Goal: Navigation & Orientation: Find specific page/section

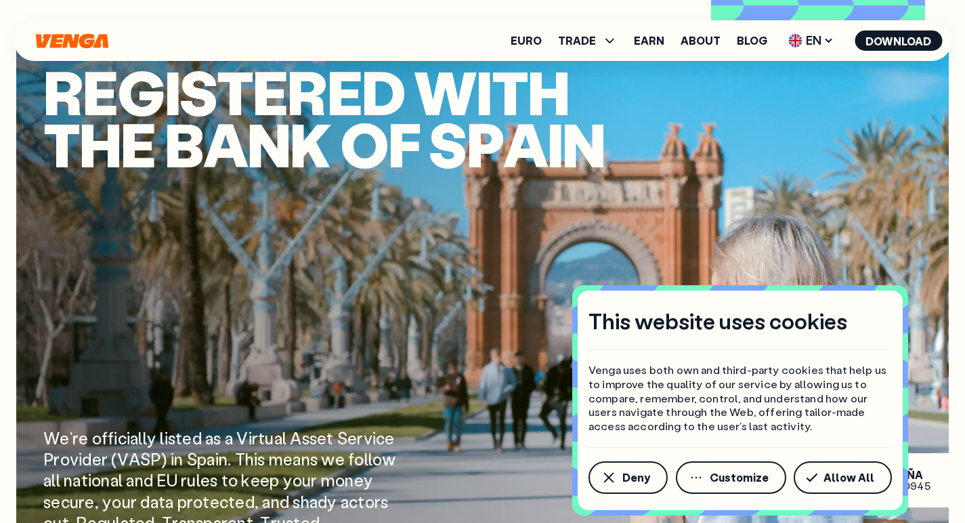
scroll to position [1546, 0]
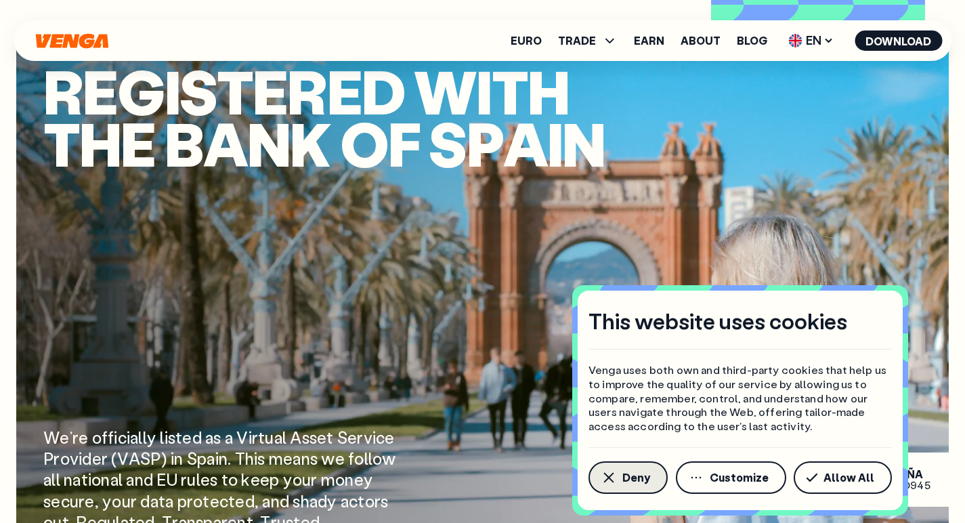
click at [641, 479] on span "Deny" at bounding box center [636, 477] width 28 height 11
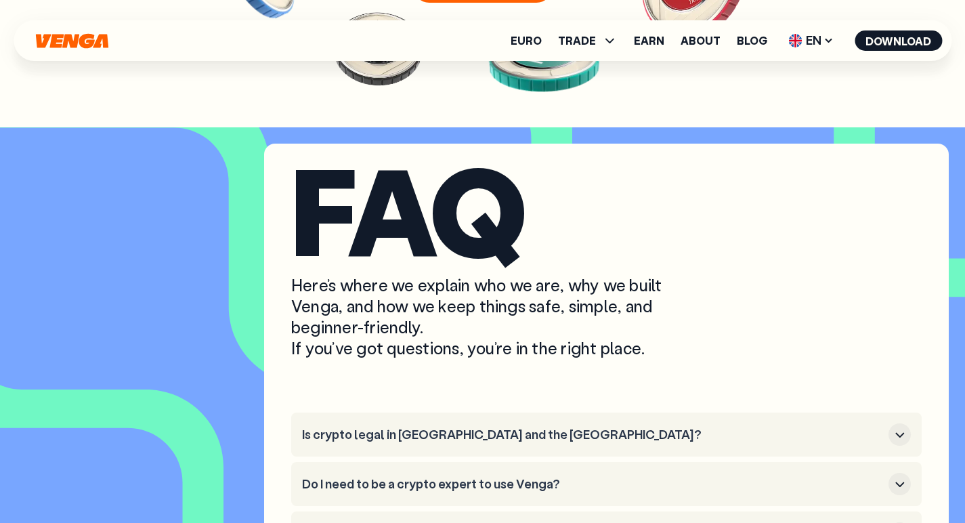
scroll to position [5166, 0]
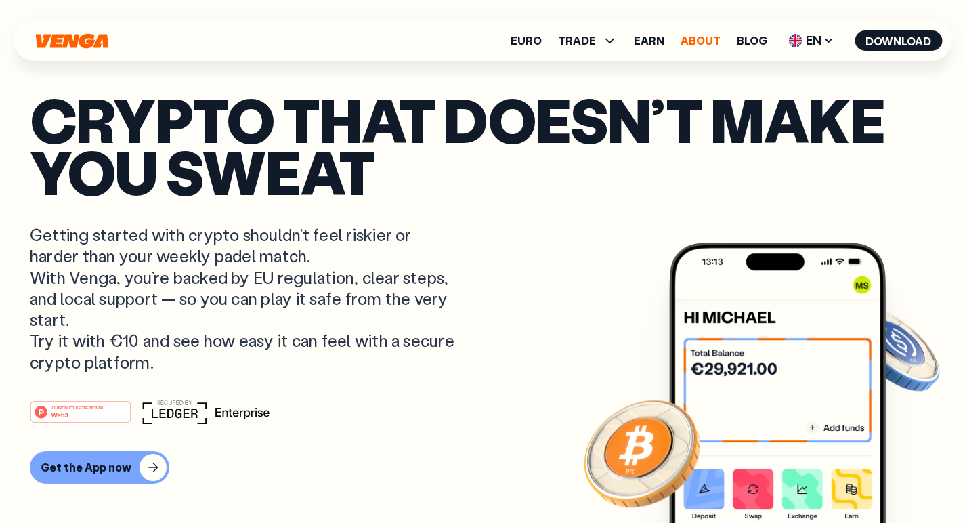
click at [703, 43] on link "About" at bounding box center [700, 40] width 40 height 11
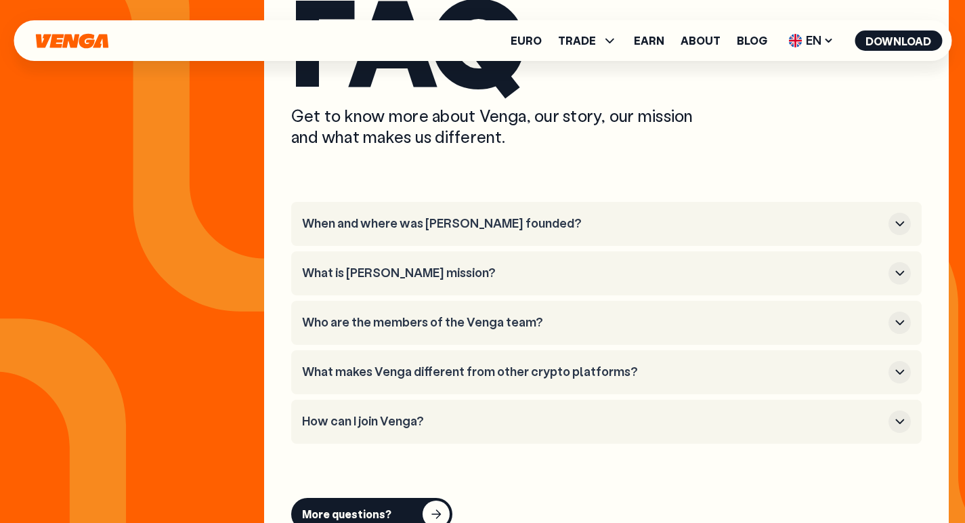
scroll to position [5052, 0]
click at [899, 215] on icon "button" at bounding box center [899, 223] width 16 height 16
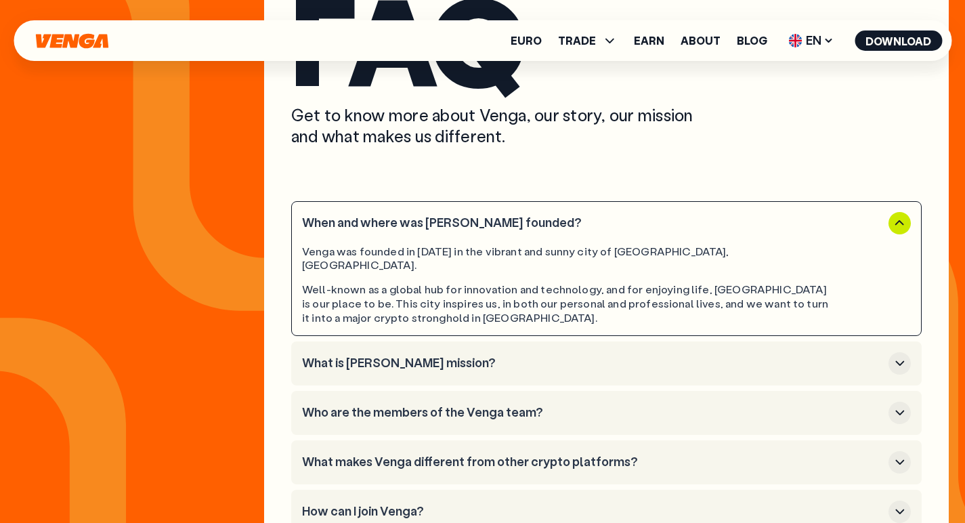
click at [898, 355] on icon "button" at bounding box center [899, 363] width 16 height 16
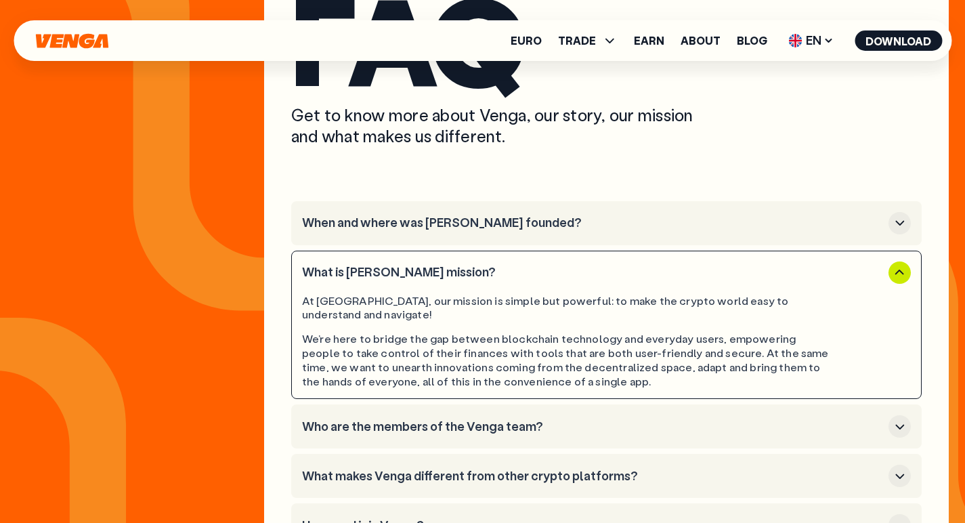
click at [901, 418] on icon "button" at bounding box center [899, 426] width 16 height 16
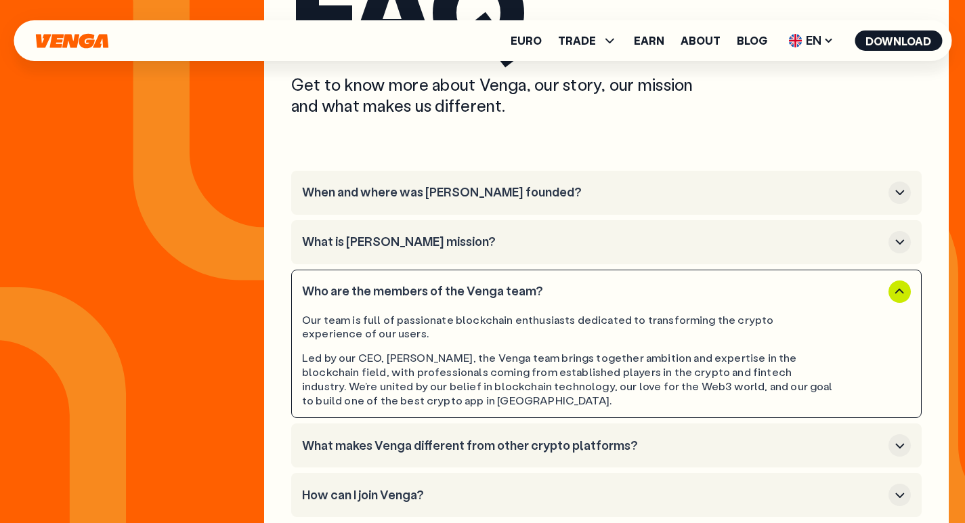
scroll to position [5084, 0]
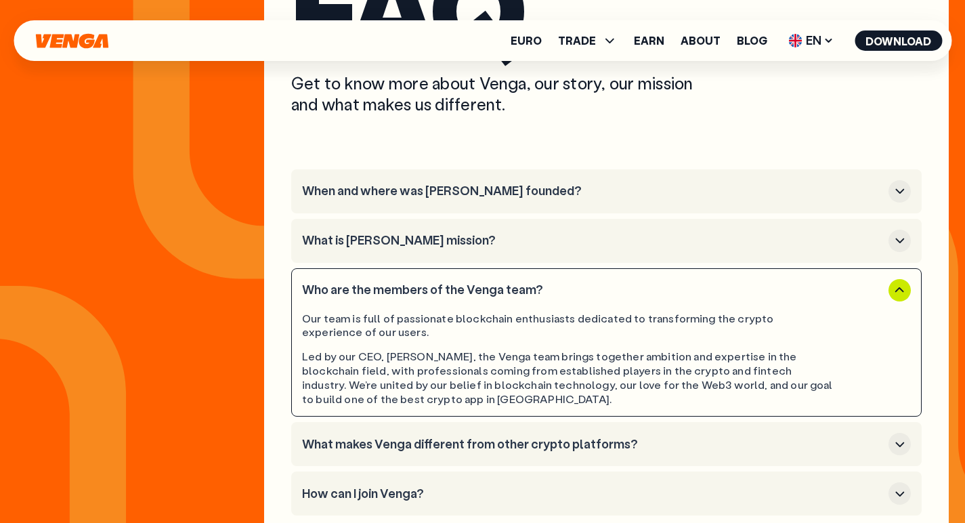
click at [899, 442] on icon "button" at bounding box center [899, 444] width 9 height 5
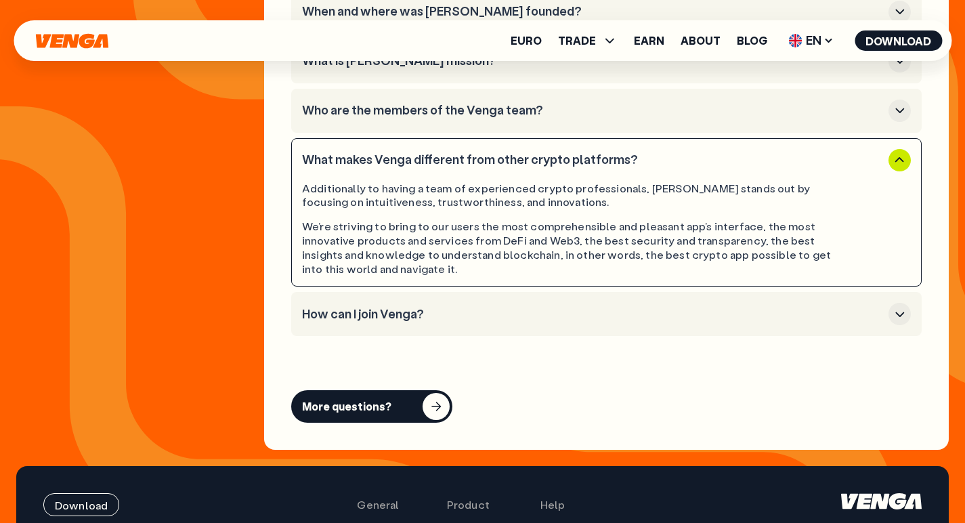
scroll to position [5264, 0]
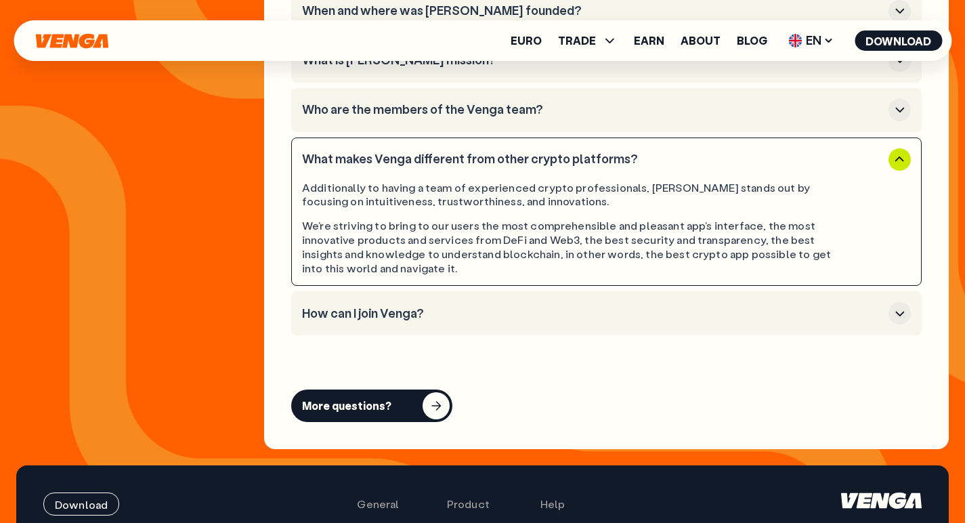
click at [893, 305] on icon "button" at bounding box center [899, 313] width 16 height 16
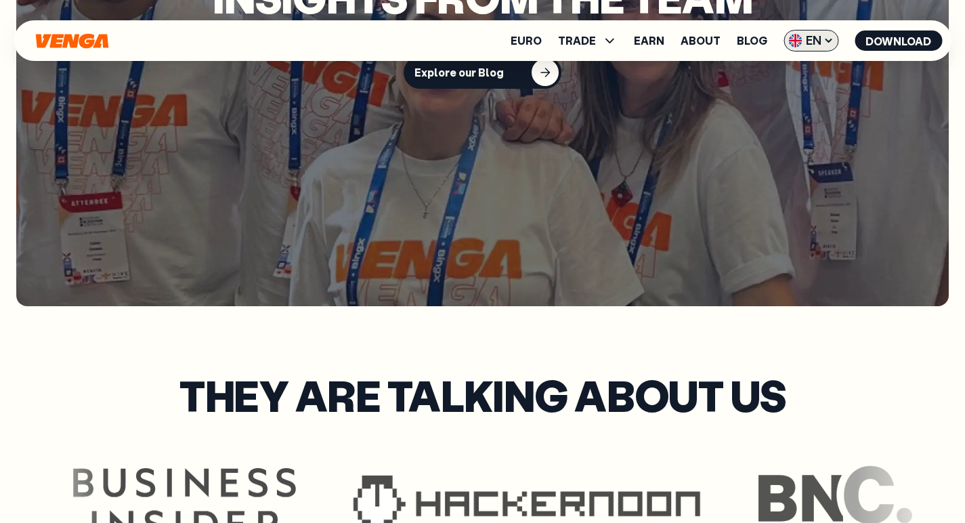
scroll to position [3328, 0]
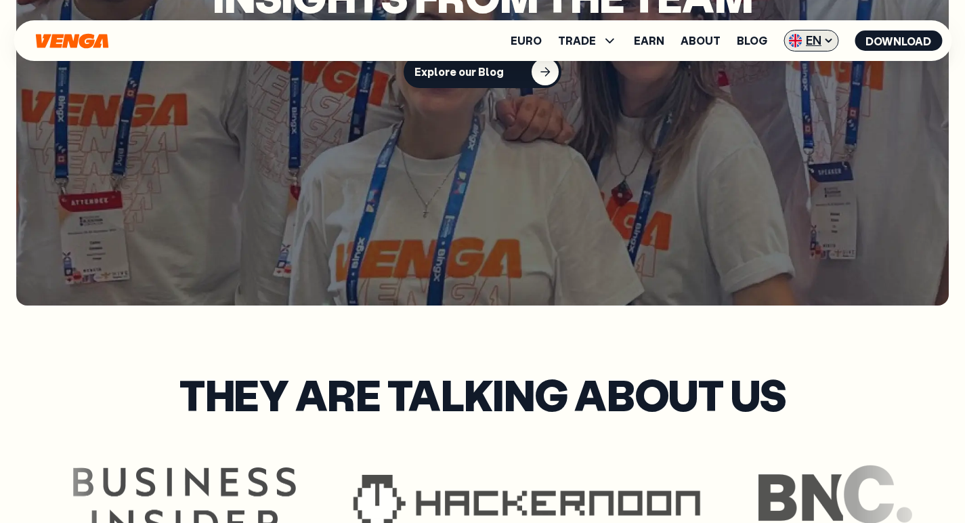
click at [823, 46] on span "EN" at bounding box center [810, 41] width 55 height 22
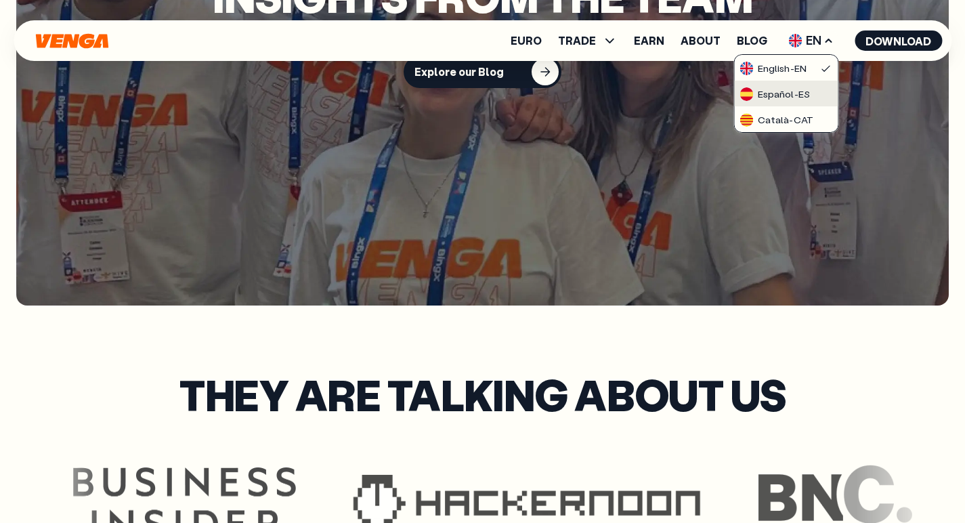
click at [806, 97] on div "Español - ES" at bounding box center [775, 94] width 70 height 14
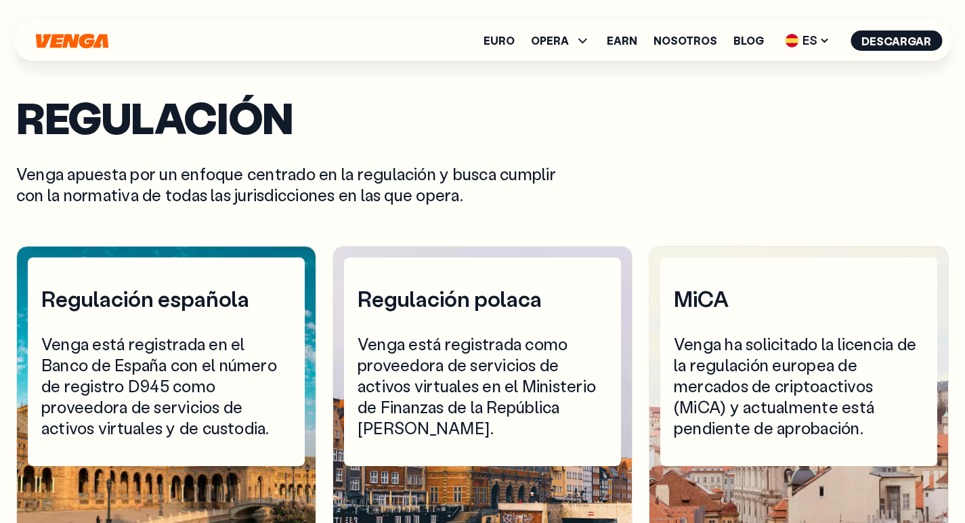
scroll to position [4415, 0]
